Goal: Task Accomplishment & Management: Use online tool/utility

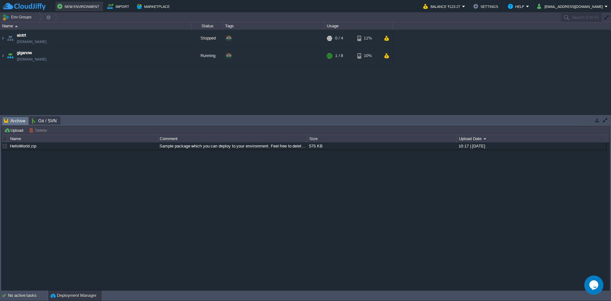
click at [83, 7] on button "New Environment" at bounding box center [79, 7] width 44 height 8
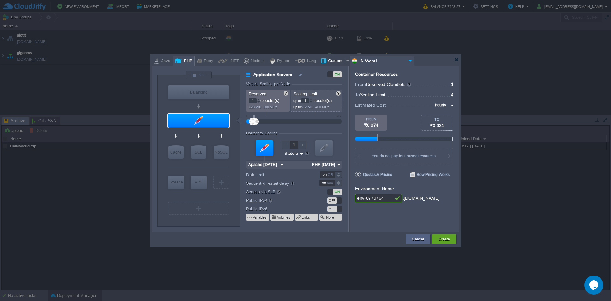
click at [345, 59] on div at bounding box center [348, 61] width 6 height 10
type input "Application Servers"
type input "16"
type input "Docker Image"
type input "Stateless"
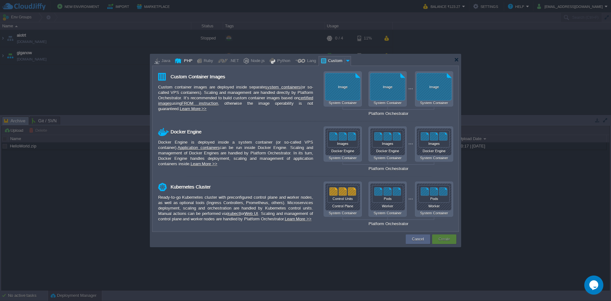
click at [184, 62] on div "PHP" at bounding box center [187, 61] width 11 height 10
type input "Application Servers"
type input "4"
type input "Apache [DATE]"
type input "PHP [DATE]"
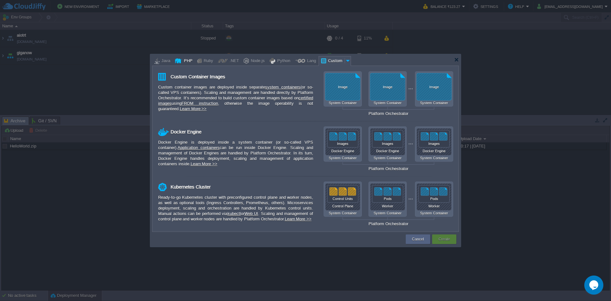
type input "Stateful"
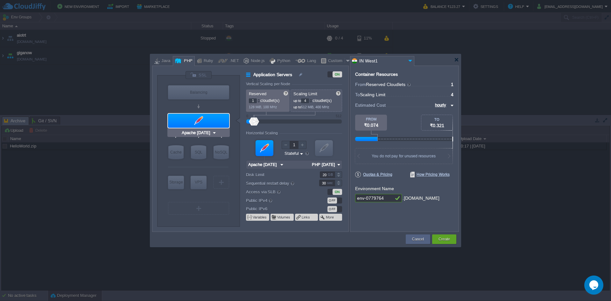
click at [214, 130] on img at bounding box center [214, 133] width 5 height 6
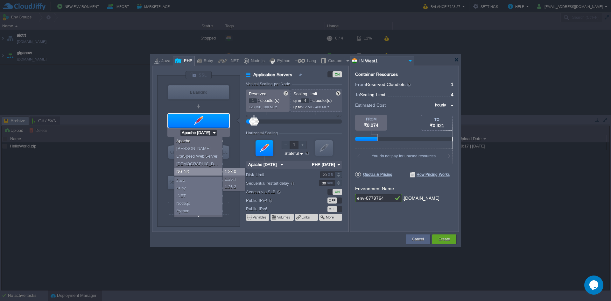
click at [237, 172] on div "1.28.0" at bounding box center [234, 172] width 22 height 8
type input "NGINX 1.28.0"
type input "PHP [DATE]"
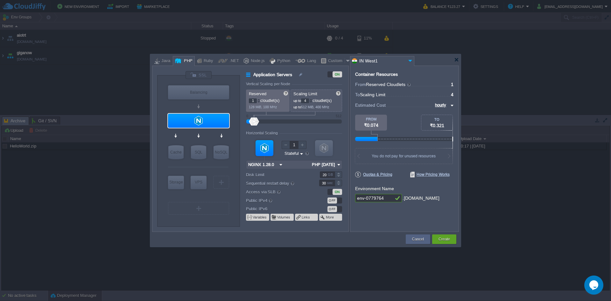
type input "NGINX 1.28.0"
click at [211, 131] on input "NGINX 1.28.0" at bounding box center [196, 133] width 31 height 6
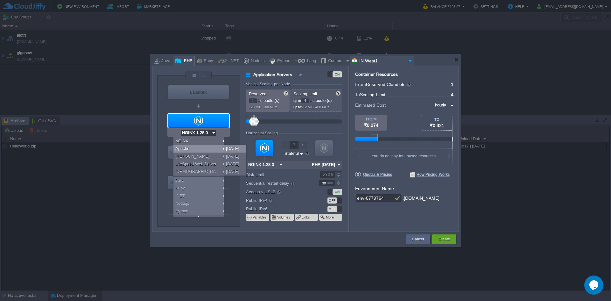
click at [228, 147] on div "[DATE]" at bounding box center [235, 149] width 22 height 8
type input "Apache [DATE]"
type input "PHP [DATE]"
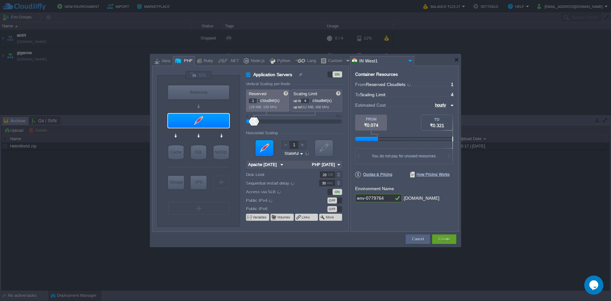
type input "Apache [DATE]"
click at [208, 131] on input "Apache [DATE]" at bounding box center [196, 133] width 32 height 6
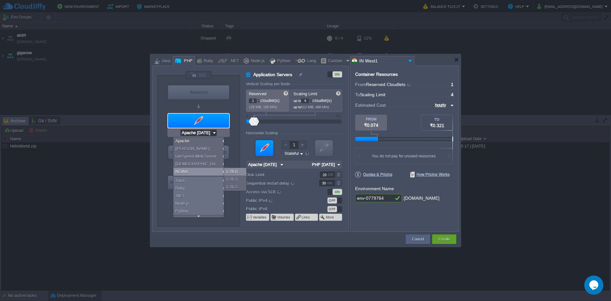
click at [229, 172] on div "1.28.0" at bounding box center [235, 172] width 22 height 8
type input "NGINX 1.28.0"
type input "PHP [DATE]"
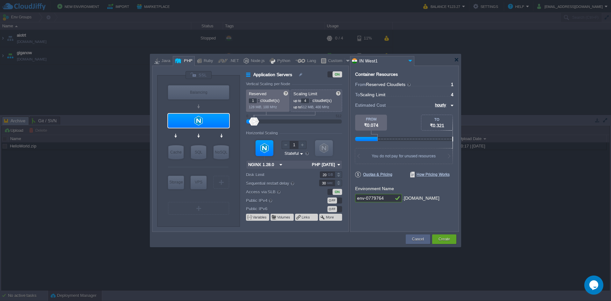
click at [382, 213] on div "Container Resources From Reserved Cloudlets ... = 1 not added To Scaling Limit …" at bounding box center [404, 149] width 109 height 166
click at [332, 218] on button "More" at bounding box center [330, 217] width 9 height 5
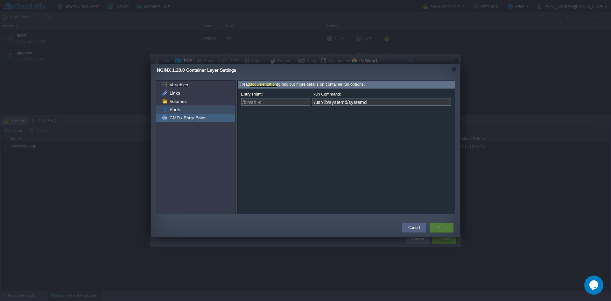
click at [208, 109] on div "Ports" at bounding box center [195, 109] width 79 height 8
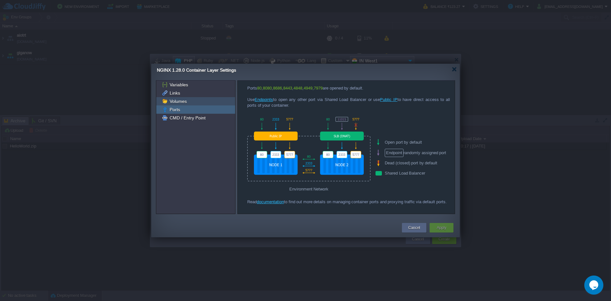
click at [206, 103] on div "Volumes" at bounding box center [195, 101] width 79 height 8
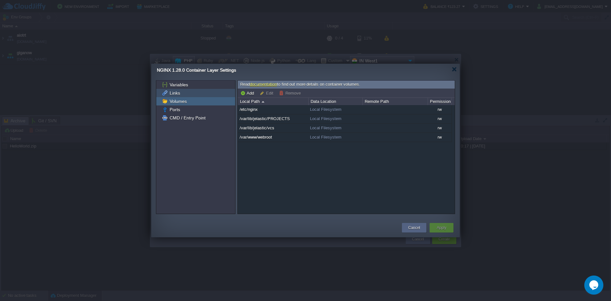
click at [205, 95] on div "Links" at bounding box center [195, 93] width 79 height 8
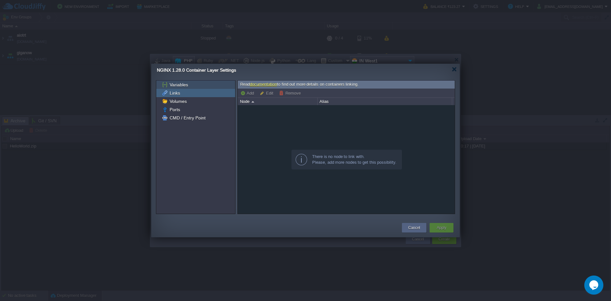
click at [209, 85] on div "Variables" at bounding box center [195, 85] width 79 height 8
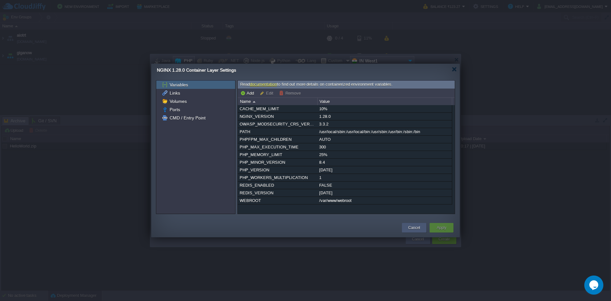
click at [420, 226] on button "Cancel" at bounding box center [414, 227] width 12 height 6
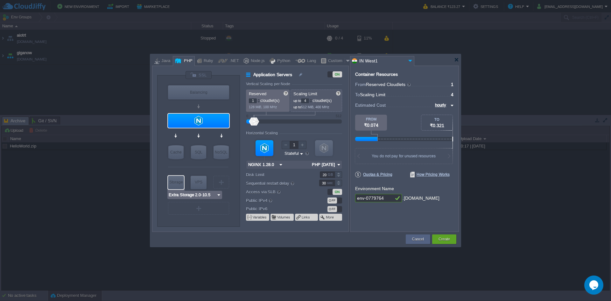
type input "AlmaLinux 9.6"
click at [218, 183] on div "VM" at bounding box center [221, 182] width 16 height 13
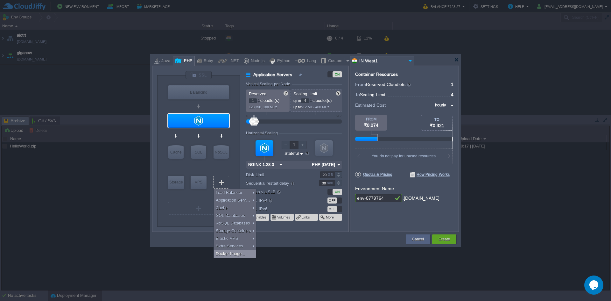
type input "Select Image"
click at [288, 244] on td at bounding box center [278, 238] width 253 height 11
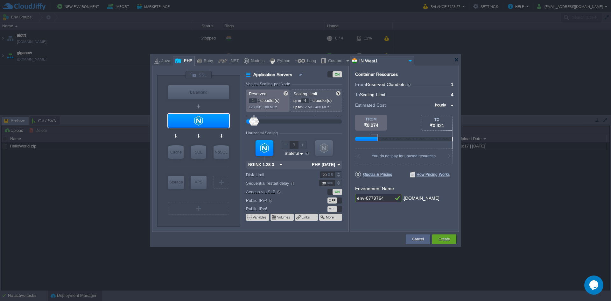
click at [324, 222] on form "Vertical Scaling per Node Reserved 1 cloudlet(s) 128 MiB, 100 MHz Scaling Limit…" at bounding box center [297, 157] width 102 height 150
click at [455, 61] on div at bounding box center [456, 59] width 5 height 5
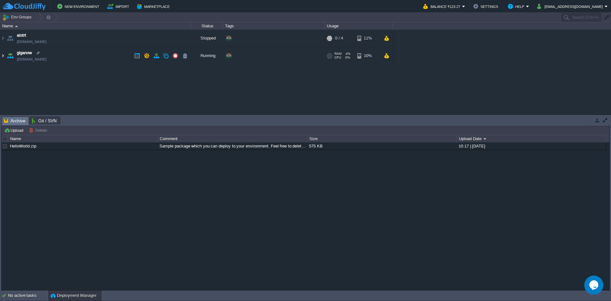
click at [4, 57] on img at bounding box center [2, 55] width 5 height 17
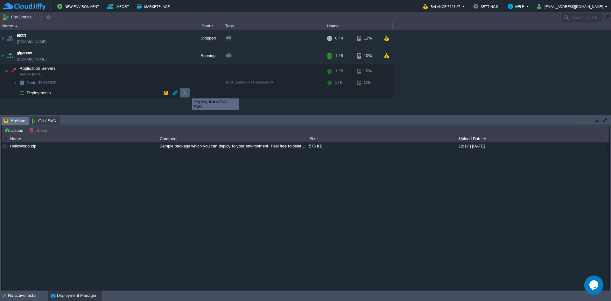
click at [186, 93] on button "button" at bounding box center [185, 93] width 6 height 6
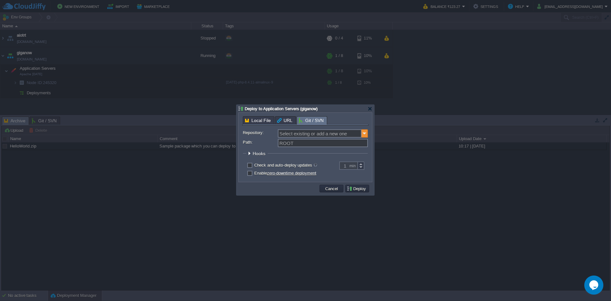
click at [368, 135] on img at bounding box center [365, 133] width 6 height 8
click at [352, 140] on div "Add New Repository" at bounding box center [322, 143] width 89 height 9
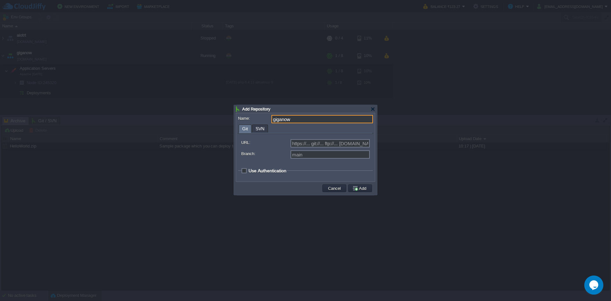
type input "giganow"
type input "Select existing or add a new one"
click at [354, 143] on input "URL:" at bounding box center [330, 143] width 79 height 8
type input "https://... git://... ftp://... [DOMAIN_NAME]:repo..."
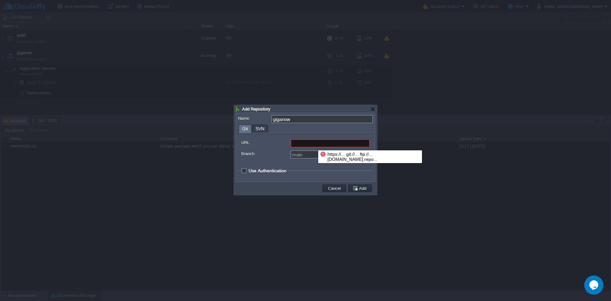
click at [313, 144] on input "URL:" at bounding box center [330, 143] width 79 height 8
paste input "[URL][DOMAIN_NAME]"
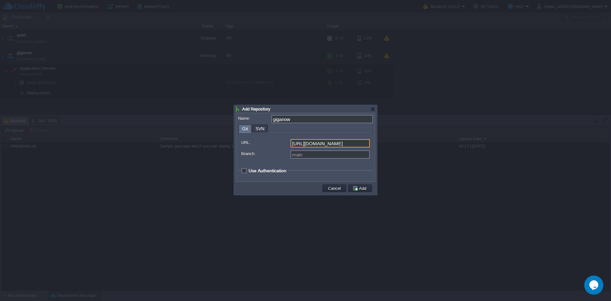
type input "[URL][DOMAIN_NAME]"
click at [310, 153] on input "Branch:" at bounding box center [330, 154] width 79 height 8
type input "main"
click at [249, 172] on span "Use Authentication" at bounding box center [268, 170] width 38 height 5
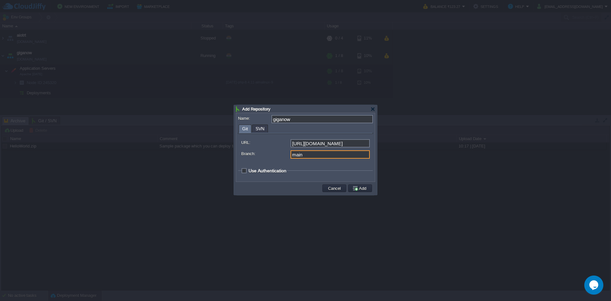
checkbox input "true"
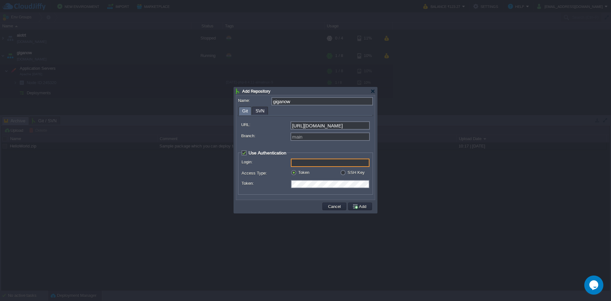
click at [298, 163] on input "Login:" at bounding box center [330, 162] width 79 height 8
click at [286, 194] on fieldset "Use Authentication Login: Access Type: Token SSH Key Token: Select Key: Select.…" at bounding box center [305, 172] width 135 height 45
click at [300, 167] on input "Login:" at bounding box center [330, 162] width 79 height 8
click at [268, 179] on div "Access Type: Token SSH Key" at bounding box center [306, 174] width 128 height 9
click at [300, 165] on input "Login:" at bounding box center [330, 162] width 79 height 8
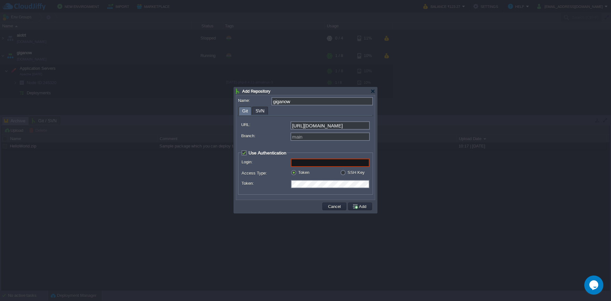
click at [348, 173] on label "SSH Key" at bounding box center [356, 172] width 17 height 5
click at [344, 173] on input "radio" at bounding box center [342, 173] width 4 height 4
radio input "true"
type input "git"
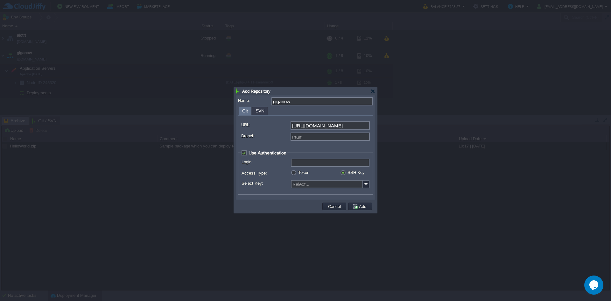
click at [335, 165] on input "Login:" at bounding box center [330, 162] width 79 height 8
type input "git"
click at [369, 187] on img at bounding box center [366, 184] width 6 height 8
click at [350, 192] on div "Add Private Key" at bounding box center [330, 194] width 77 height 9
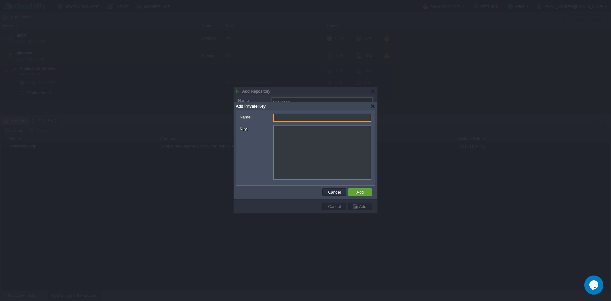
type input "Select..."
click at [305, 121] on input "Name:" at bounding box center [322, 118] width 98 height 8
click at [372, 107] on div at bounding box center [372, 106] width 5 height 5
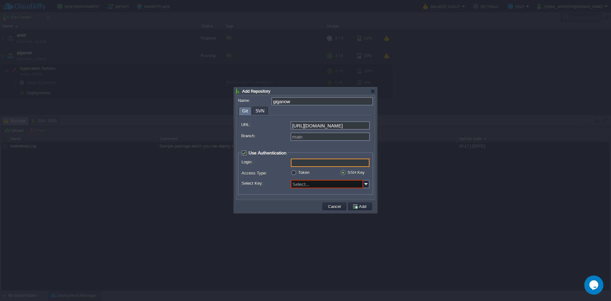
click at [314, 164] on input "Login:" at bounding box center [330, 162] width 79 height 8
type input "surendrapleach"
click at [353, 183] on input "Select Key:" at bounding box center [327, 184] width 72 height 8
click at [349, 194] on div "Add Private Key" at bounding box center [330, 194] width 77 height 9
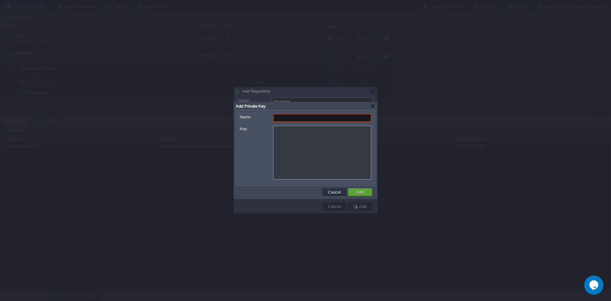
type input "Select..."
click at [329, 196] on td "Cancel" at bounding box center [334, 192] width 26 height 10
click at [330, 187] on div "Cancel Add" at bounding box center [305, 192] width 139 height 13
click at [330, 191] on button "Cancel" at bounding box center [334, 192] width 17 height 6
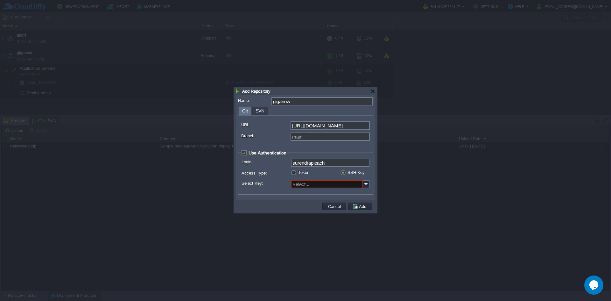
click at [249, 154] on span "Use Authentication" at bounding box center [268, 152] width 38 height 5
checkbox input "false"
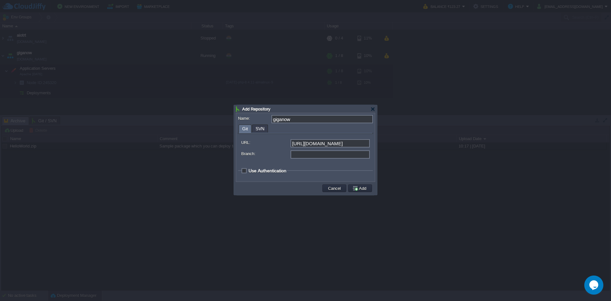
click at [302, 155] on input "Branch:" at bounding box center [330, 154] width 79 height 8
type input "main"
click at [358, 188] on button "Add" at bounding box center [360, 188] width 16 height 6
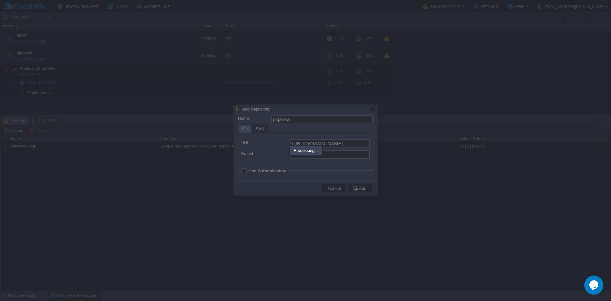
type input "giganow"
type input "main"
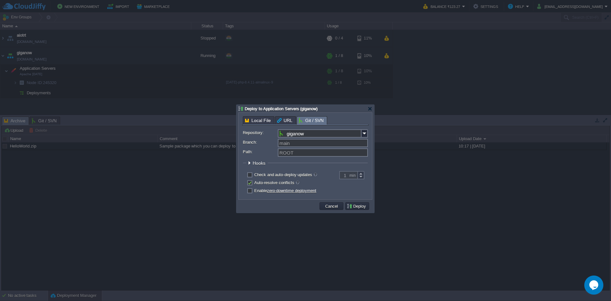
click at [264, 176] on label "Check and auto-deploy updates" at bounding box center [285, 174] width 63 height 5
click at [251, 176] on input "checkbox" at bounding box center [249, 175] width 4 height 4
checkbox input "true"
click at [258, 193] on label "Enable zero-downtime deployment" at bounding box center [285, 190] width 62 height 5
click at [251, 193] on input "checkbox" at bounding box center [249, 191] width 4 height 4
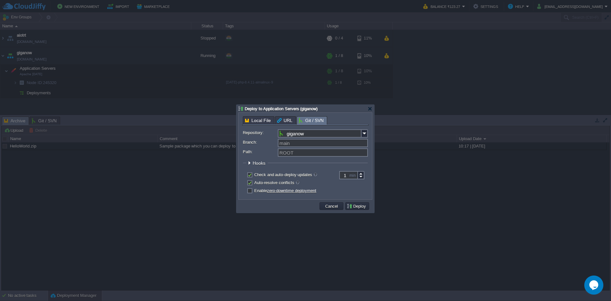
checkbox input "true"
click at [357, 206] on button "Deploy" at bounding box center [357, 206] width 21 height 6
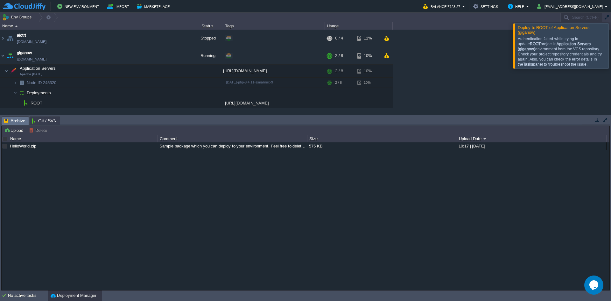
click at [555, 39] on div "Authentication failed while trying to update ROOT project in Application Server…" at bounding box center [562, 51] width 89 height 31
drag, startPoint x: 566, startPoint y: 66, endPoint x: 518, endPoint y: 28, distance: 61.0
click at [518, 28] on div "Deploy to ROOT of Application Servers (giganow) Authentication failed while try…" at bounding box center [560, 46] width 95 height 46
copy div "Authentication failed while trying to update ROOT project in Application Server…"
click at [44, 124] on span "Git / SVN" at bounding box center [44, 121] width 25 height 8
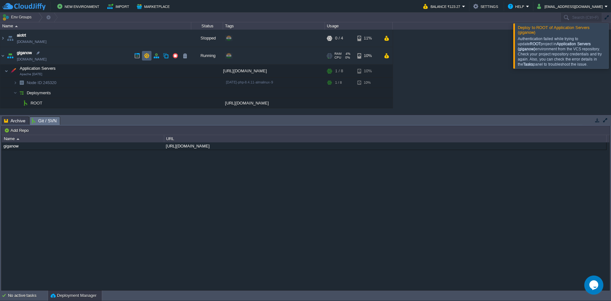
click at [145, 57] on button "button" at bounding box center [147, 56] width 6 height 6
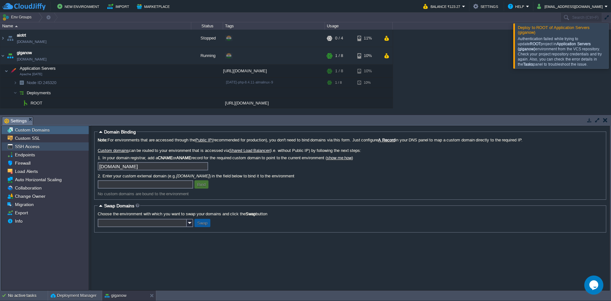
click at [64, 148] on div "SSH Access" at bounding box center [45, 146] width 87 height 8
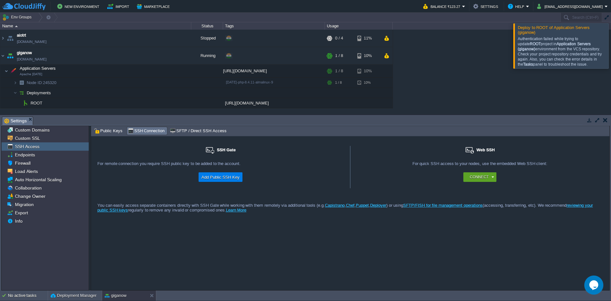
click at [608, 122] on td at bounding box center [605, 120] width 8 height 8
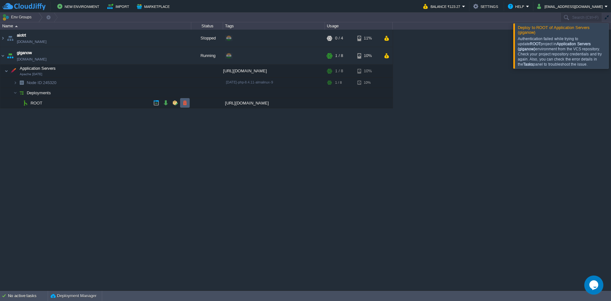
click at [186, 107] on td at bounding box center [185, 103] width 10 height 10
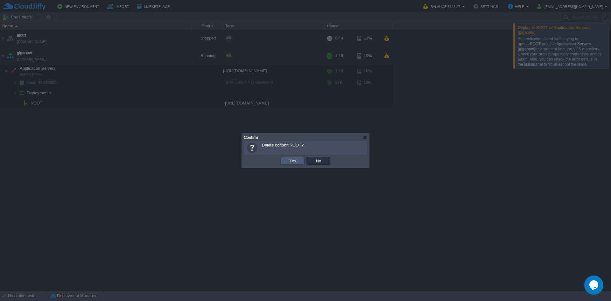
click at [290, 162] on button "Yes" at bounding box center [292, 161] width 11 height 6
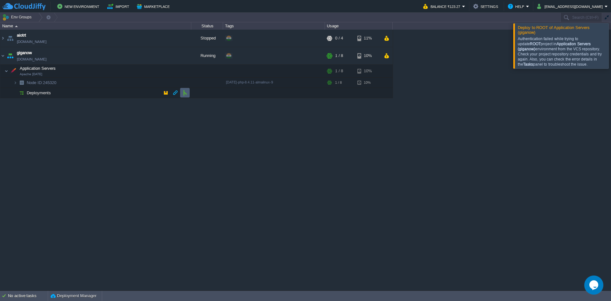
click at [185, 96] on td at bounding box center [185, 93] width 10 height 10
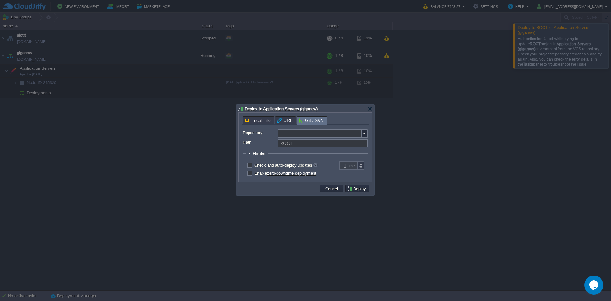
click at [299, 133] on input "Repository:" at bounding box center [320, 133] width 84 height 8
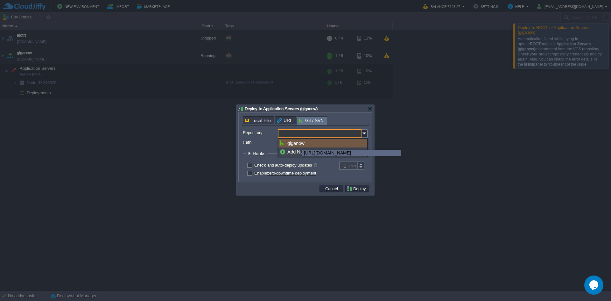
click at [298, 144] on div "giganow" at bounding box center [322, 143] width 89 height 9
type input "giganow"
type input "main"
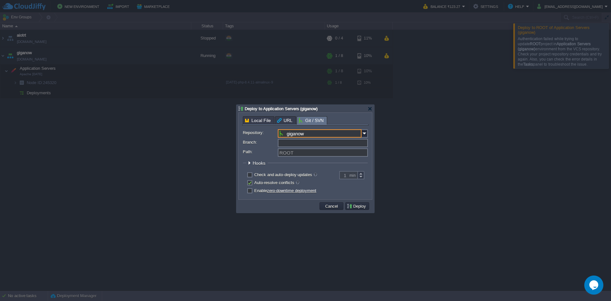
click at [298, 144] on input "Branch:" at bounding box center [323, 143] width 90 height 8
type input "main"
click at [299, 133] on input "giganow" at bounding box center [320, 133] width 84 height 8
click at [298, 151] on div "Add New Repository" at bounding box center [322, 151] width 89 height 9
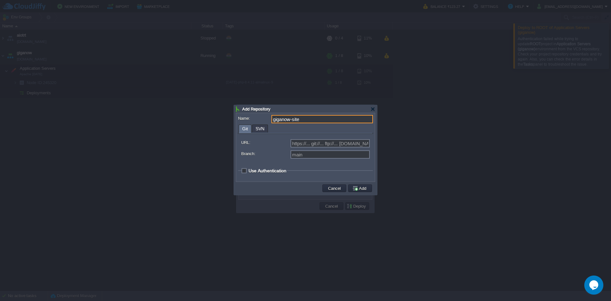
type input "giganow-site"
click at [249, 171] on span "Use Authentication" at bounding box center [268, 170] width 38 height 5
checkbox input "true"
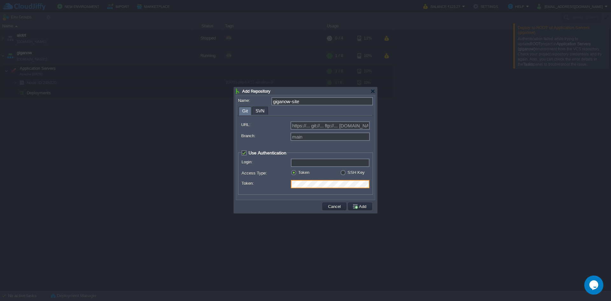
scroll to position [0, 126]
click at [273, 137] on label "Branch:" at bounding box center [265, 135] width 49 height 7
click at [291, 137] on input "main" at bounding box center [330, 136] width 79 height 8
type input "main"
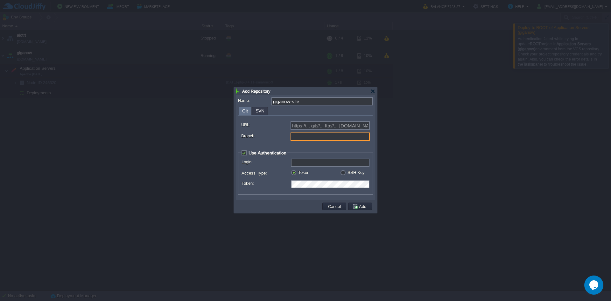
type input "main"
click at [296, 125] on input "URL:" at bounding box center [330, 125] width 79 height 8
paste input "[URL][DOMAIN_NAME]"
type input "[URL][DOMAIN_NAME]"
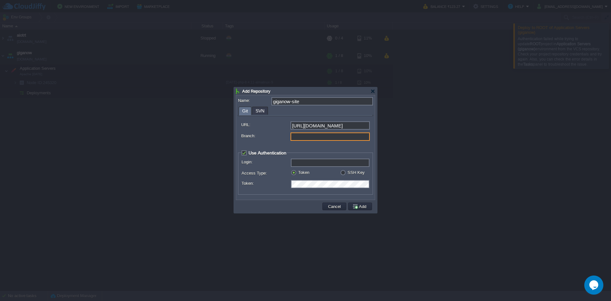
click at [299, 134] on input "Branch:" at bounding box center [330, 136] width 79 height 8
type input "main"
click at [326, 164] on input "Login:" at bounding box center [330, 162] width 79 height 8
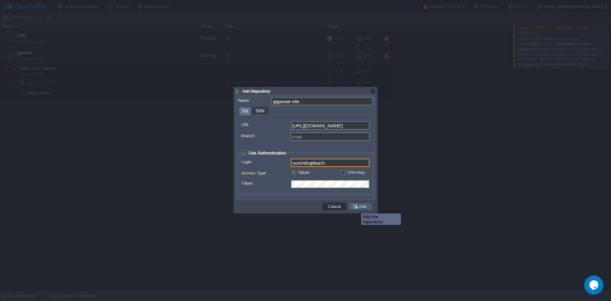
type input "surendrapleach"
click at [356, 208] on button "Add" at bounding box center [360, 206] width 16 height 6
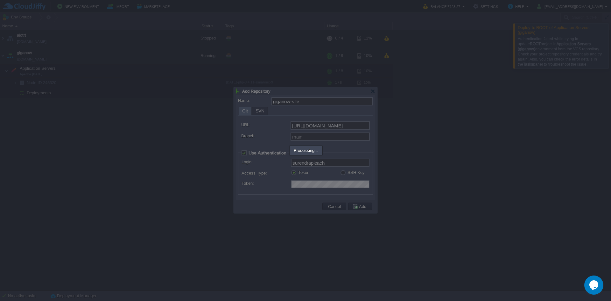
type input "giganow-site"
type input "main"
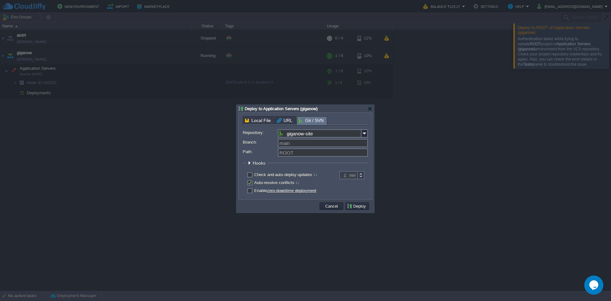
click at [280, 175] on label "Check and auto-deploy updates" at bounding box center [285, 174] width 63 height 5
click at [251, 175] on input "checkbox" at bounding box center [249, 175] width 4 height 4
checkbox input "true"
click at [254, 193] on div "Enable zero-downtime deployment" at bounding box center [305, 191] width 125 height 6
click at [254, 191] on label "Enable zero-downtime deployment" at bounding box center [285, 190] width 62 height 5
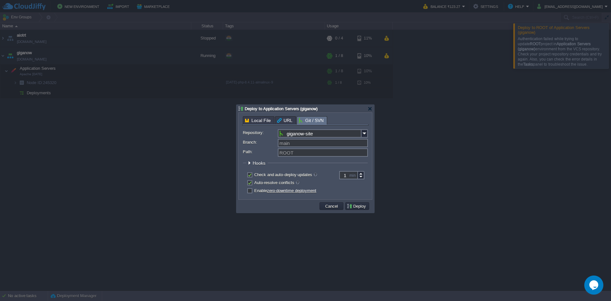
click at [250, 191] on input "checkbox" at bounding box center [249, 191] width 4 height 4
checkbox input "true"
click at [364, 209] on button "Deploy" at bounding box center [357, 206] width 21 height 6
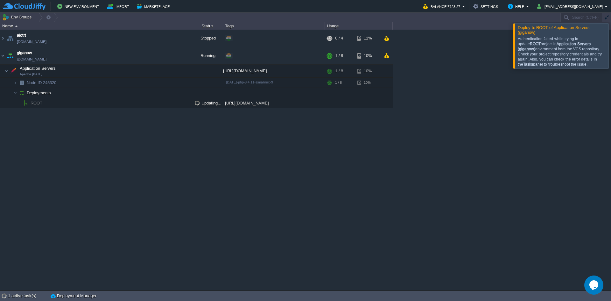
click at [611, 42] on div at bounding box center [619, 45] width 0 height 45
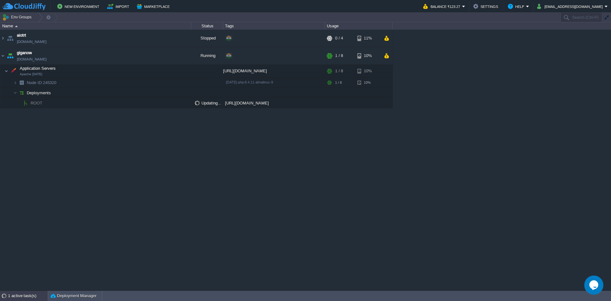
click at [22, 290] on div "1 active task(s)" at bounding box center [28, 296] width 40 height 10
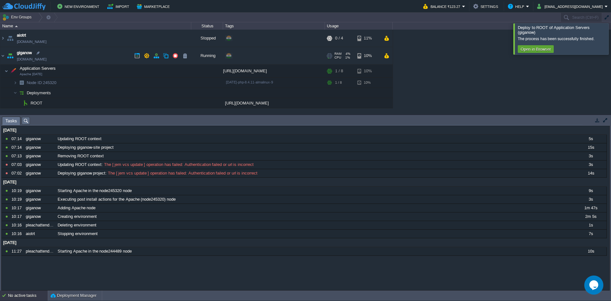
click at [46, 61] on link "[DOMAIN_NAME]" at bounding box center [32, 59] width 30 height 6
click at [596, 120] on button "button" at bounding box center [598, 120] width 6 height 6
